Goal: Task Accomplishment & Management: Manage account settings

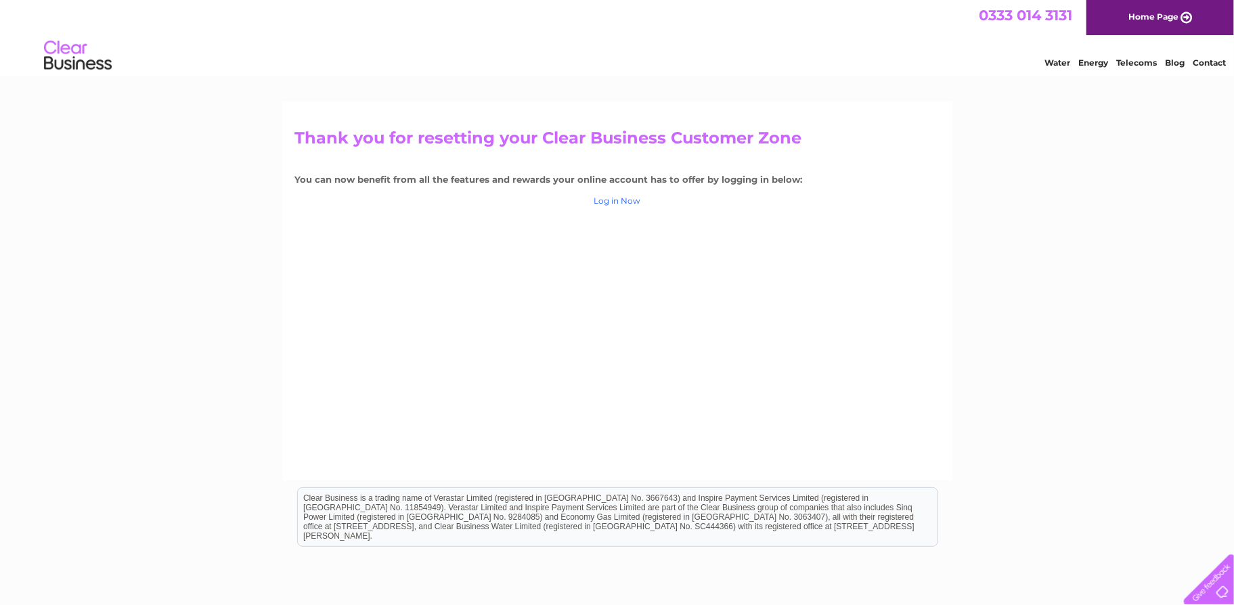
click at [610, 204] on link "Log in Now" at bounding box center [617, 201] width 47 height 10
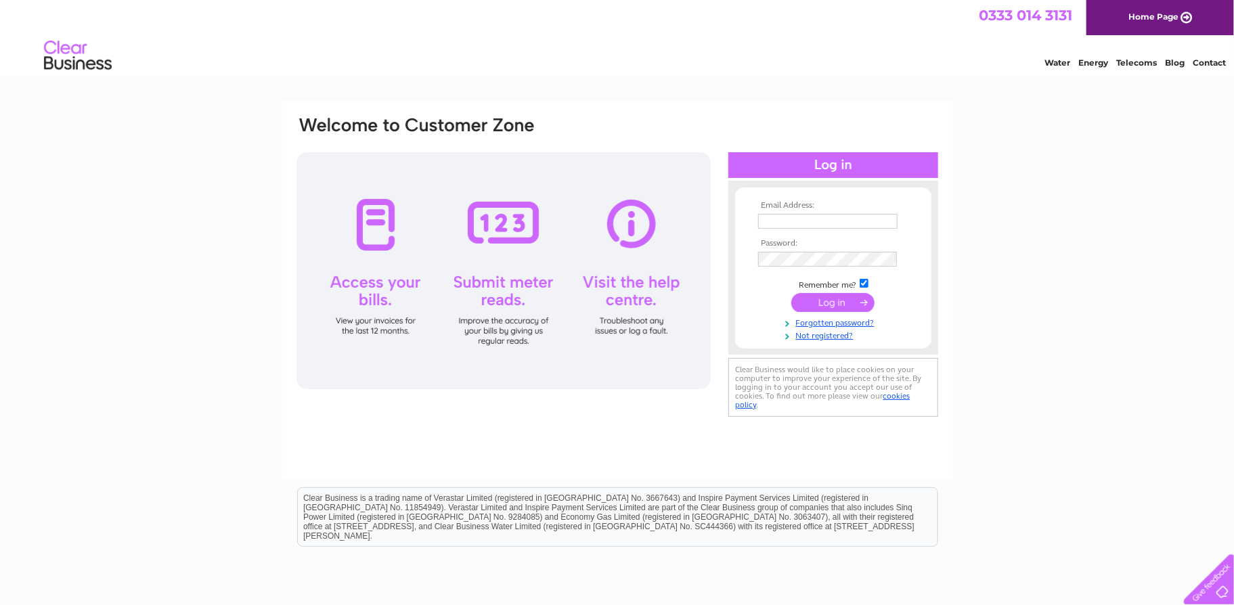
type input "[EMAIL_ADDRESS][DOMAIN_NAME]"
click at [837, 305] on input "submit" at bounding box center [832, 302] width 83 height 19
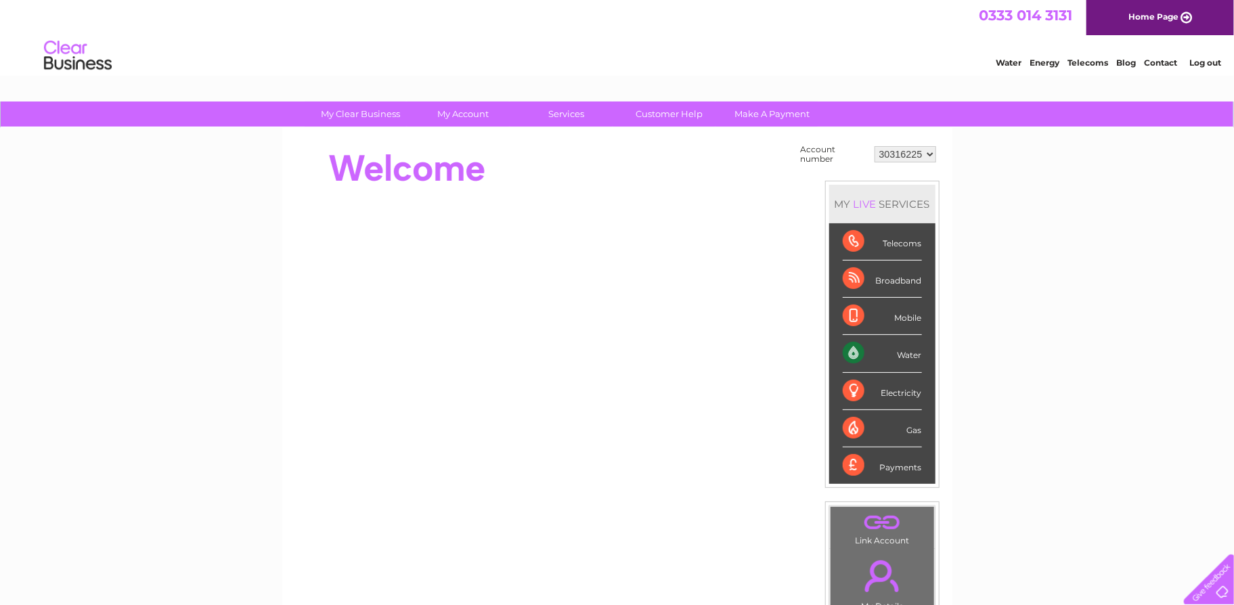
click at [911, 358] on div "Water" at bounding box center [882, 353] width 79 height 37
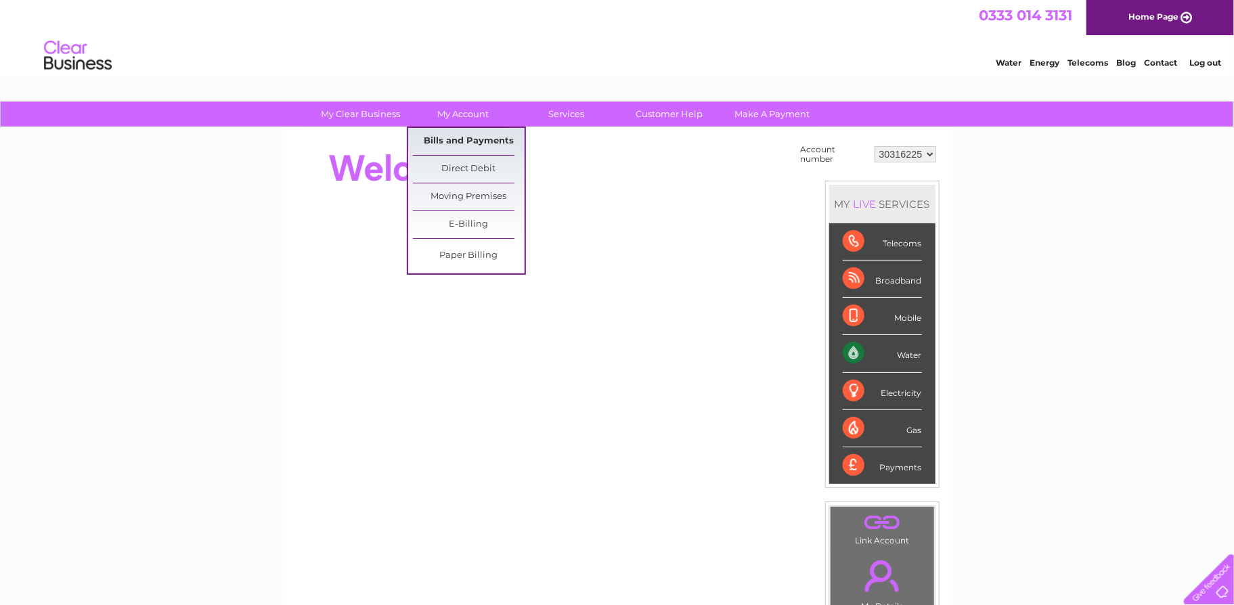
click at [465, 138] on link "Bills and Payments" at bounding box center [469, 141] width 112 height 27
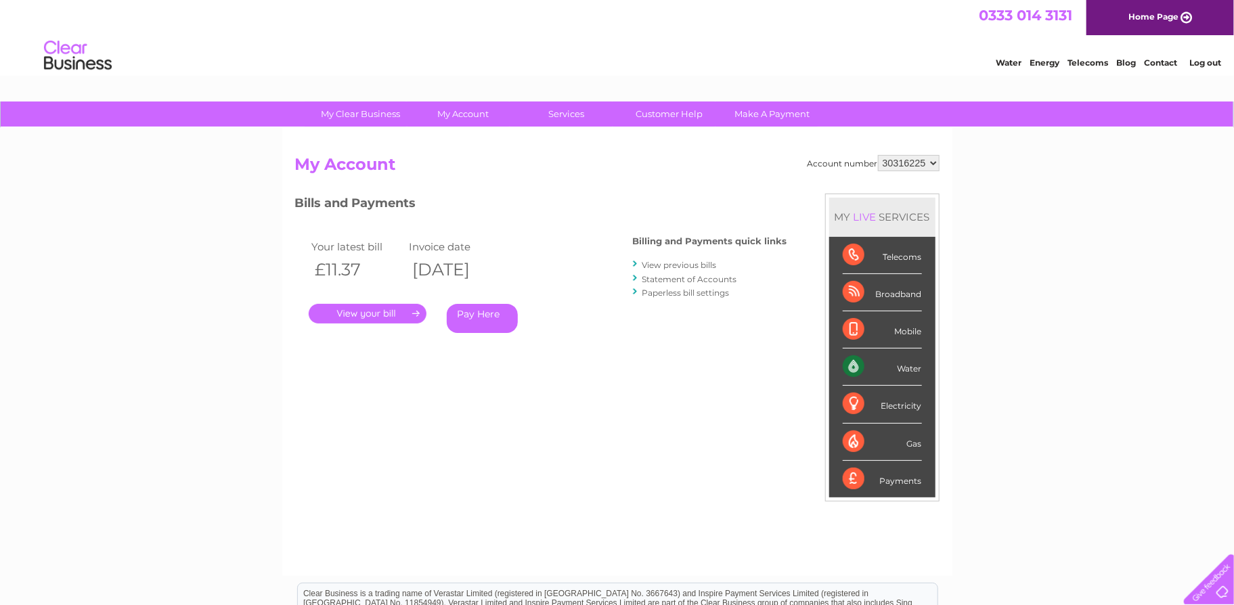
click at [389, 313] on link "." at bounding box center [368, 314] width 118 height 20
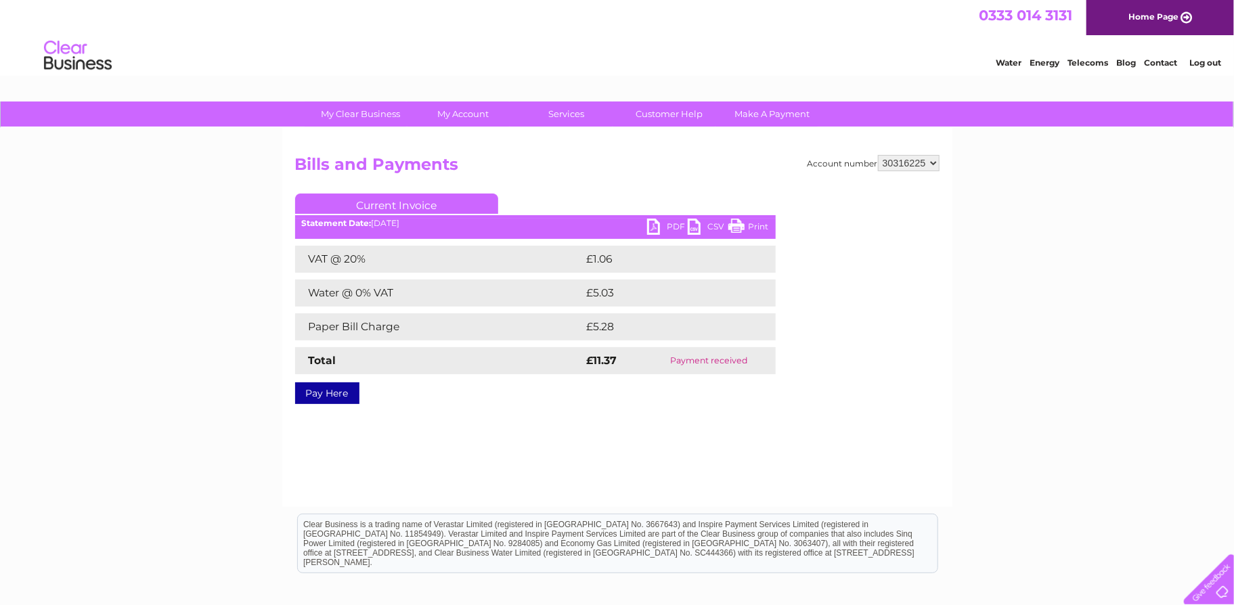
click at [677, 225] on link "PDF" at bounding box center [667, 229] width 41 height 20
